Goal: Information Seeking & Learning: Check status

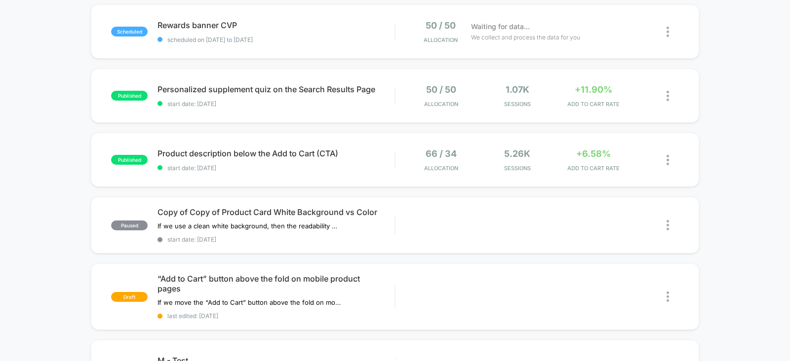
scroll to position [103, 0]
click at [633, 83] on div "published Personalized supplement quiz on the Search Results Page start date: […" at bounding box center [395, 96] width 608 height 54
click at [578, 86] on span "+11.90%" at bounding box center [594, 89] width 38 height 10
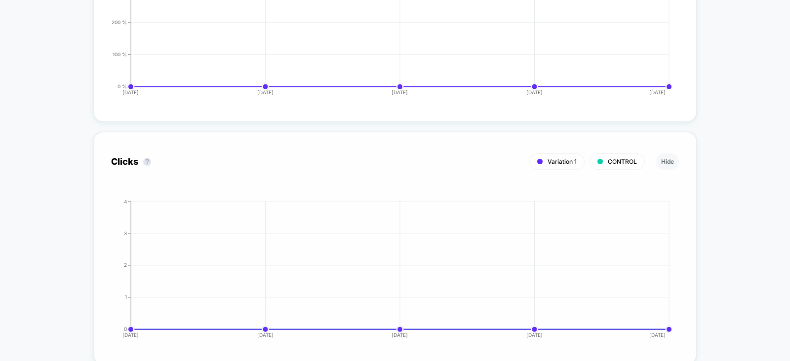
scroll to position [1457, 0]
